Goal: Task Accomplishment & Management: Use online tool/utility

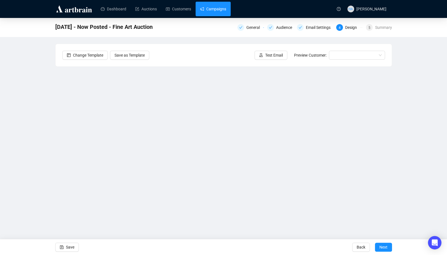
click at [219, 8] on link "Campaigns" at bounding box center [213, 9] width 26 height 15
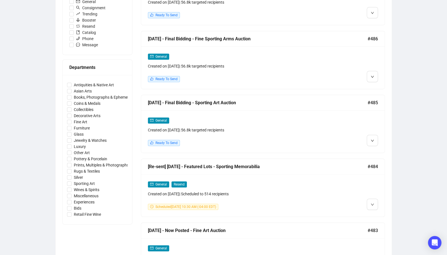
scroll to position [200, 0]
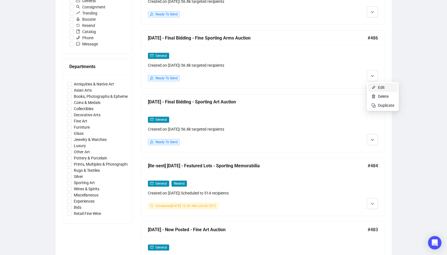
click at [381, 87] on span "Edit" at bounding box center [381, 87] width 7 height 4
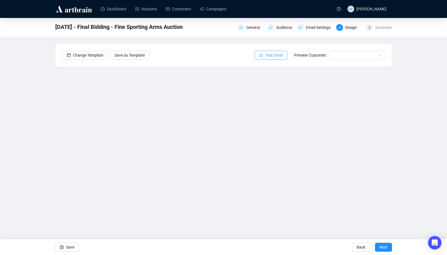
click at [271, 56] on span "Test Email" at bounding box center [274, 55] width 18 height 6
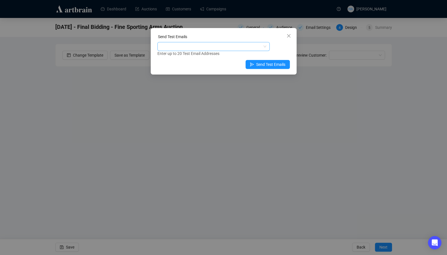
click at [230, 48] on div at bounding box center [210, 47] width 104 height 8
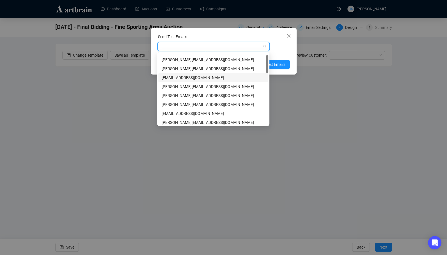
scroll to position [8, 0]
click at [178, 92] on div "[PERSON_NAME][EMAIL_ADDRESS][DOMAIN_NAME]" at bounding box center [212, 94] width 103 height 6
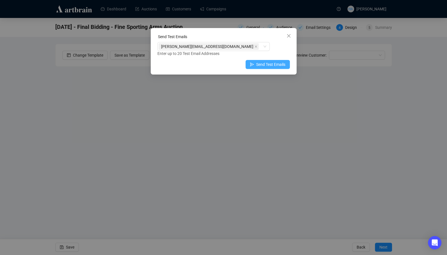
click at [278, 64] on span "Send Test Emails" at bounding box center [270, 64] width 29 height 6
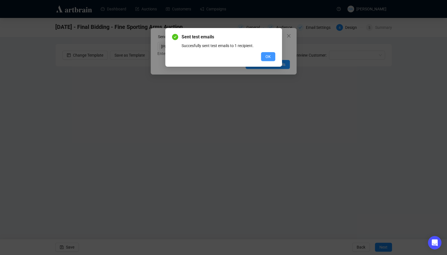
click at [265, 59] on span "OK" at bounding box center [267, 57] width 5 height 6
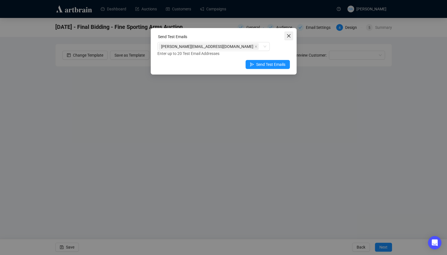
click at [285, 35] on span "Close" at bounding box center [288, 36] width 9 height 4
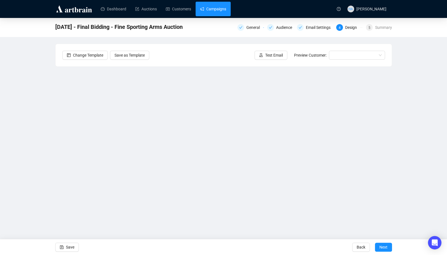
click at [221, 7] on link "Campaigns" at bounding box center [213, 9] width 26 height 15
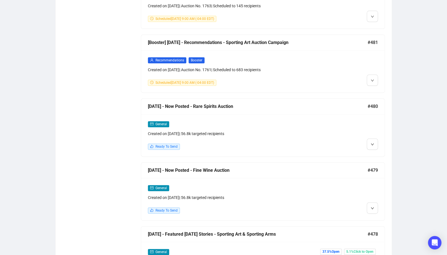
scroll to position [515, 0]
click at [377, 155] on li "Edit" at bounding box center [383, 155] width 30 height 9
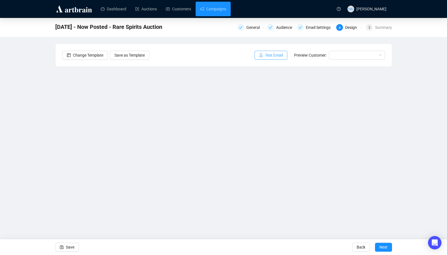
click at [270, 55] on span "Test Email" at bounding box center [274, 55] width 18 height 6
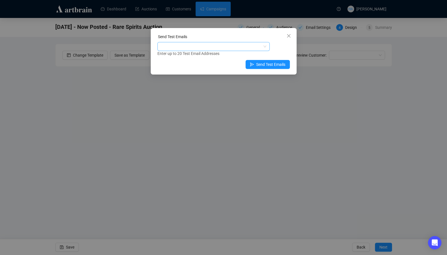
click at [210, 47] on div at bounding box center [210, 47] width 104 height 8
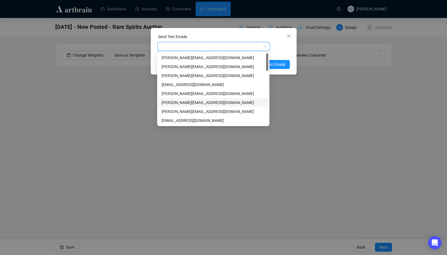
click at [174, 101] on div "[PERSON_NAME][EMAIL_ADDRESS][DOMAIN_NAME]" at bounding box center [212, 103] width 103 height 6
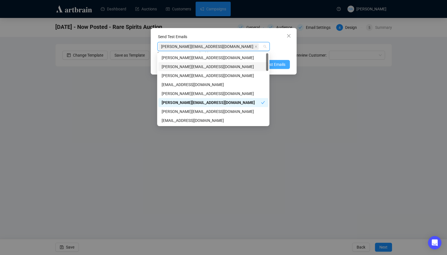
click at [276, 63] on span "Send Test Emails" at bounding box center [270, 64] width 29 height 6
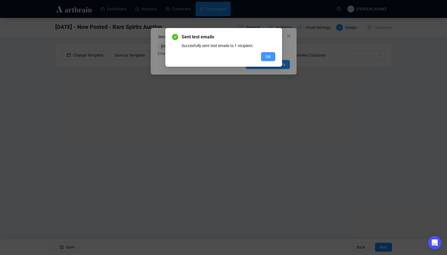
click at [268, 56] on span "OK" at bounding box center [267, 57] width 5 height 6
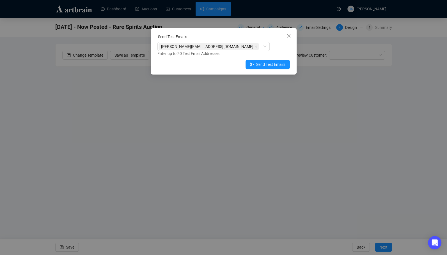
click at [288, 36] on icon "close" at bounding box center [288, 36] width 4 height 4
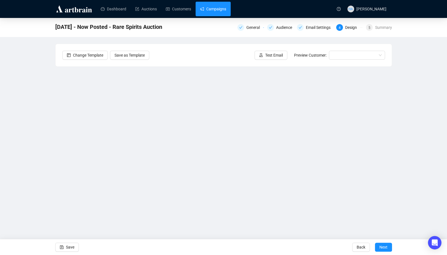
click at [220, 12] on link "Campaigns" at bounding box center [213, 9] width 26 height 15
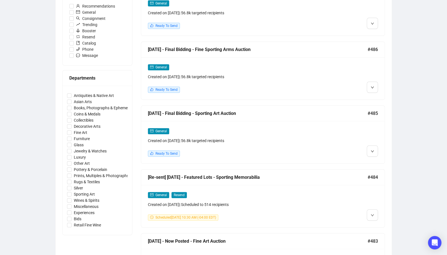
scroll to position [191, 0]
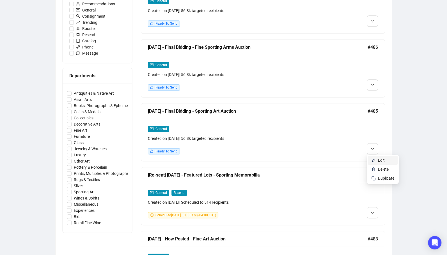
click at [378, 159] on span "Edit" at bounding box center [381, 160] width 7 height 4
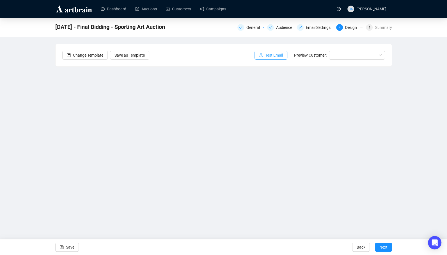
click at [275, 55] on span "Test Email" at bounding box center [274, 55] width 18 height 6
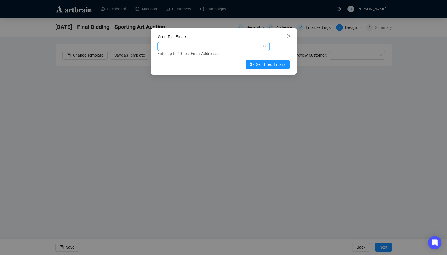
click at [210, 49] on div at bounding box center [210, 47] width 104 height 8
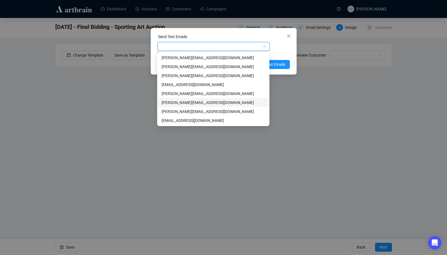
click at [174, 102] on div "[PERSON_NAME][EMAIL_ADDRESS][DOMAIN_NAME]" at bounding box center [212, 103] width 103 height 6
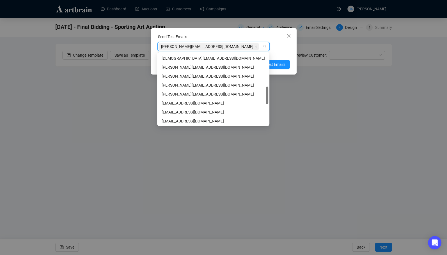
scroll to position [138, 0]
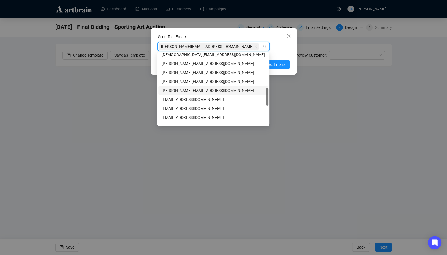
click at [174, 88] on div "[PERSON_NAME][EMAIL_ADDRESS][DOMAIN_NAME]" at bounding box center [212, 90] width 103 height 6
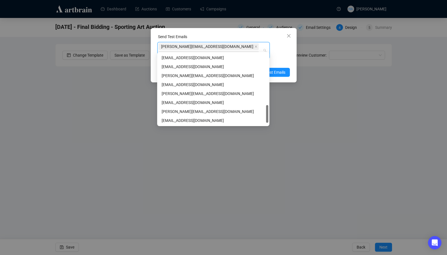
scroll to position [211, 0]
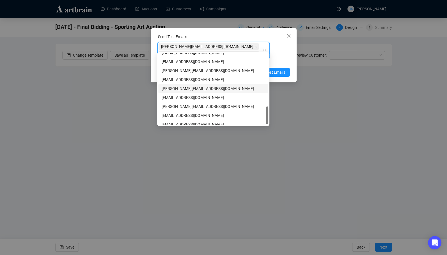
click at [174, 88] on div "[PERSON_NAME][EMAIL_ADDRESS][DOMAIN_NAME]" at bounding box center [212, 89] width 103 height 6
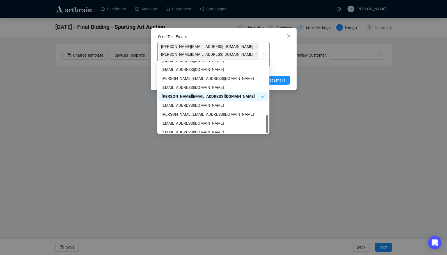
scroll to position [215, 0]
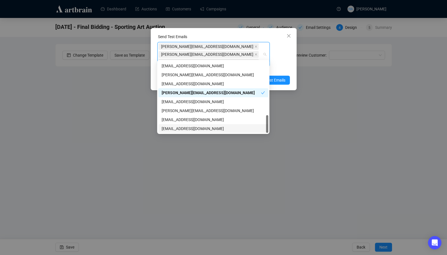
click at [169, 129] on div "[EMAIL_ADDRESS][DOMAIN_NAME]" at bounding box center [212, 129] width 103 height 6
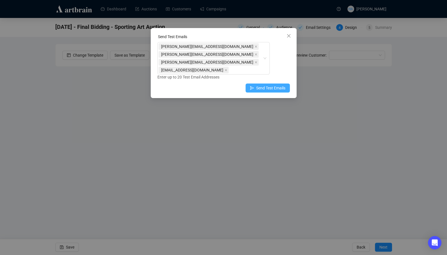
click at [280, 85] on span "Send Test Emails" at bounding box center [270, 88] width 29 height 6
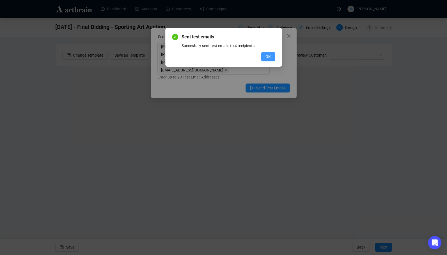
drag, startPoint x: 266, startPoint y: 60, endPoint x: 269, endPoint y: 77, distance: 17.0
click at [266, 60] on button "OK" at bounding box center [268, 56] width 14 height 9
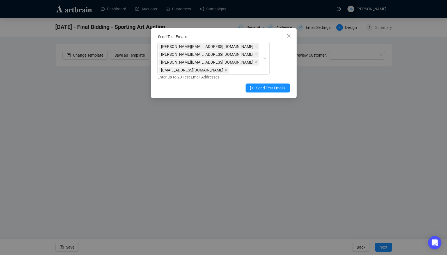
drag, startPoint x: 287, startPoint y: 36, endPoint x: 286, endPoint y: 41, distance: 4.6
click at [287, 38] on icon "close" at bounding box center [288, 36] width 4 height 4
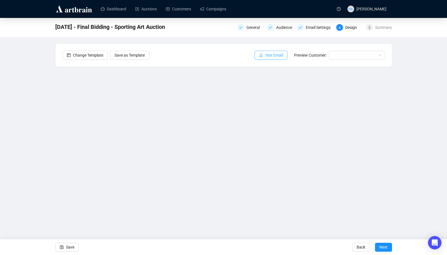
click at [267, 56] on span "Test Email" at bounding box center [274, 55] width 18 height 6
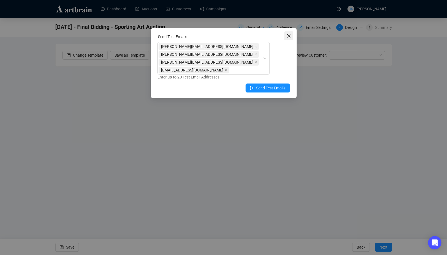
click at [288, 38] on button "Close" at bounding box center [288, 35] width 9 height 9
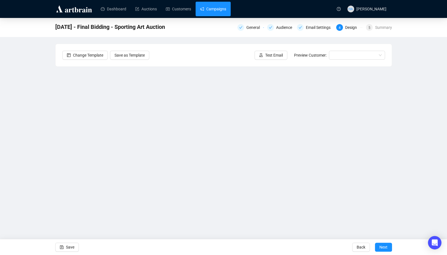
drag, startPoint x: 215, startPoint y: 13, endPoint x: 215, endPoint y: 16, distance: 3.4
click at [215, 13] on link "Campaigns" at bounding box center [213, 9] width 26 height 15
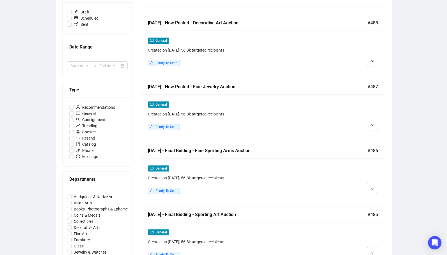
scroll to position [91, 0]
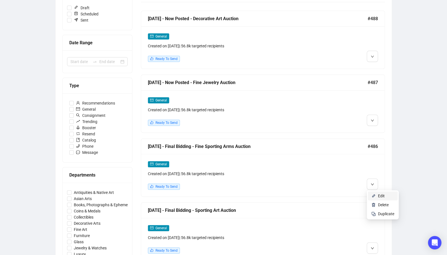
click at [382, 197] on span "Edit" at bounding box center [381, 196] width 7 height 4
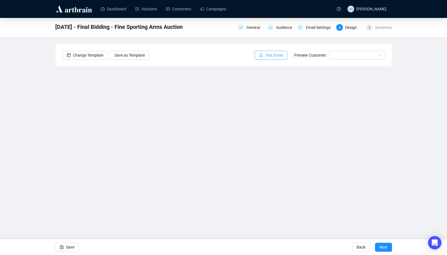
click at [266, 56] on span "Test Email" at bounding box center [274, 55] width 18 height 6
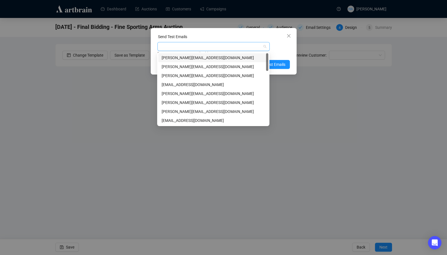
click at [185, 44] on div at bounding box center [210, 47] width 104 height 8
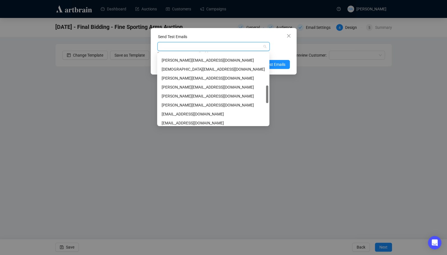
scroll to position [131, 0]
click at [170, 96] on div "[PERSON_NAME][EMAIL_ADDRESS][DOMAIN_NAME]" at bounding box center [212, 97] width 103 height 6
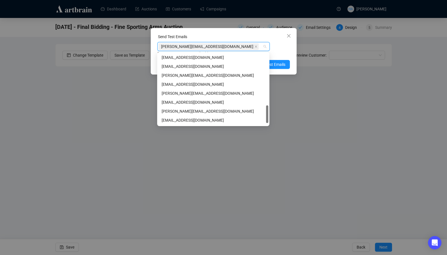
scroll to position [208, 0]
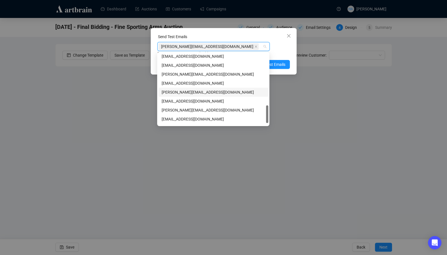
click at [171, 93] on div "[PERSON_NAME][EMAIL_ADDRESS][DOMAIN_NAME]" at bounding box center [212, 92] width 103 height 6
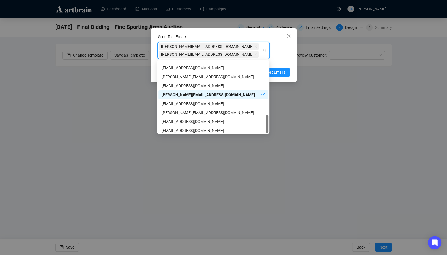
scroll to position [215, 0]
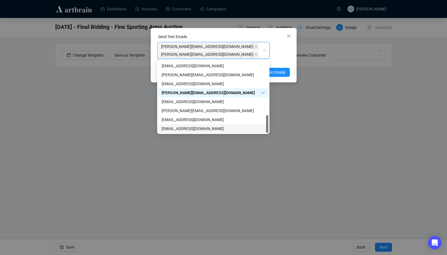
click at [168, 128] on div "[EMAIL_ADDRESS][DOMAIN_NAME]" at bounding box center [212, 129] width 103 height 6
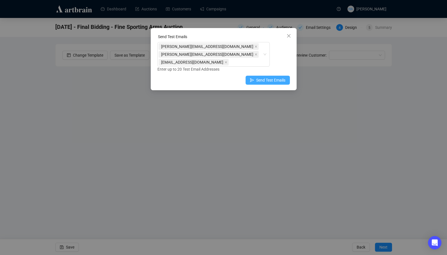
click at [276, 82] on span "Send Test Emails" at bounding box center [270, 80] width 29 height 6
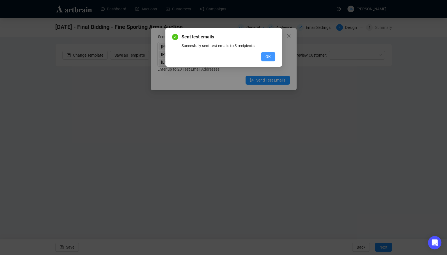
click at [268, 56] on span "OK" at bounding box center [267, 57] width 5 height 6
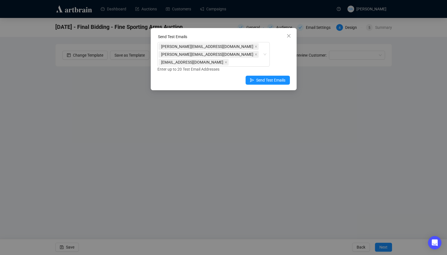
drag, startPoint x: 287, startPoint y: 35, endPoint x: 279, endPoint y: 36, distance: 7.6
click at [287, 35] on icon "close" at bounding box center [288, 36] width 4 height 4
